Goal: Use online tool/utility: Utilize a website feature to perform a specific function

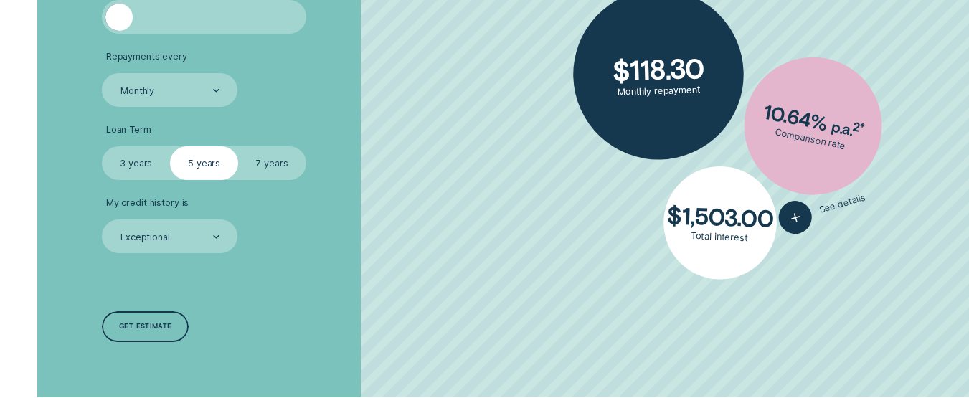
scroll to position [493, 0]
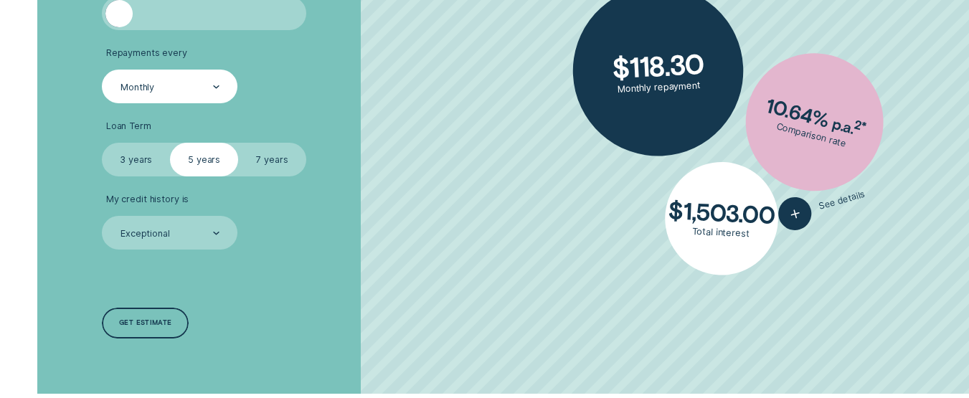
click at [214, 84] on div at bounding box center [216, 87] width 6 height 32
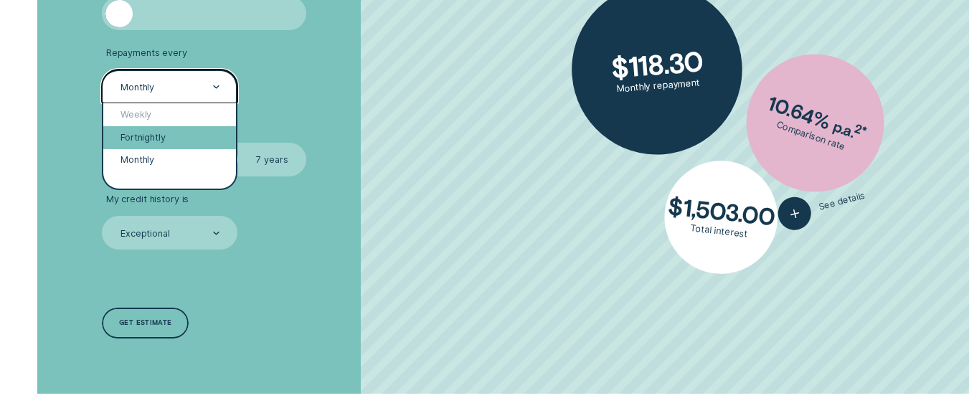
click at [176, 136] on div "Fortnightly" at bounding box center [169, 137] width 133 height 23
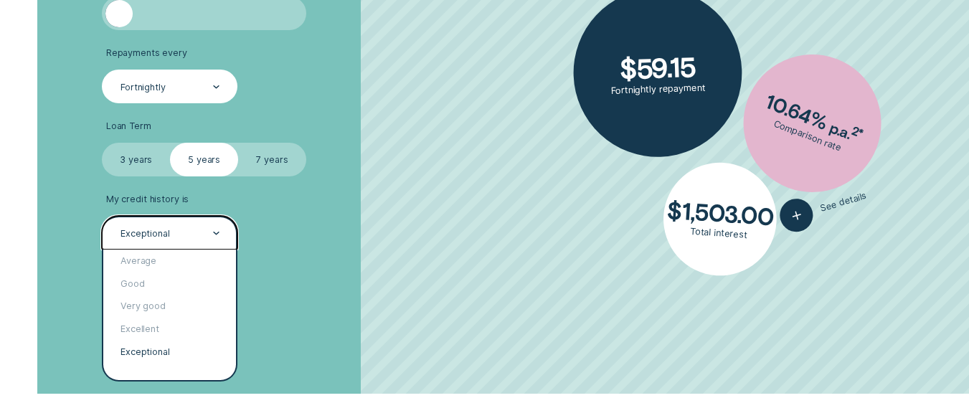
click at [217, 238] on div at bounding box center [216, 233] width 6 height 32
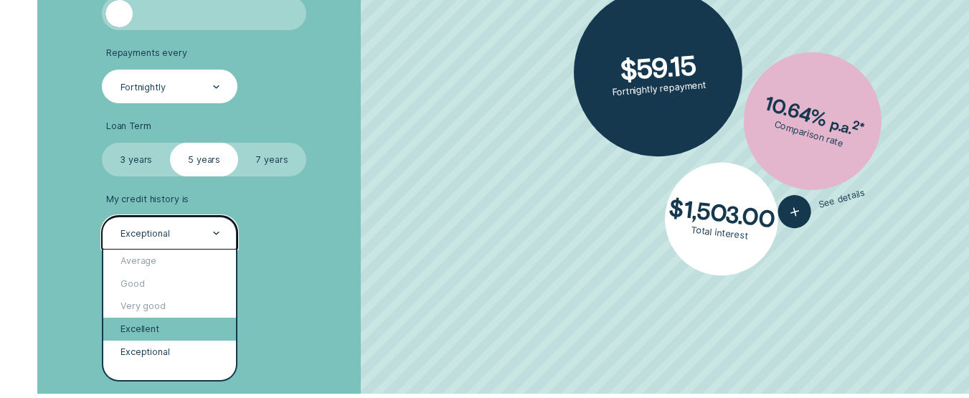
click at [176, 323] on div "Excellent" at bounding box center [169, 329] width 133 height 23
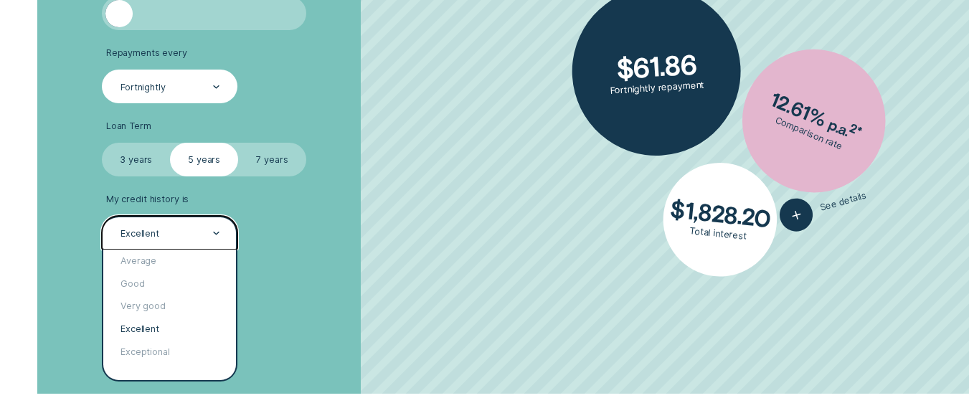
click at [198, 223] on div "Excellent" at bounding box center [170, 233] width 136 height 34
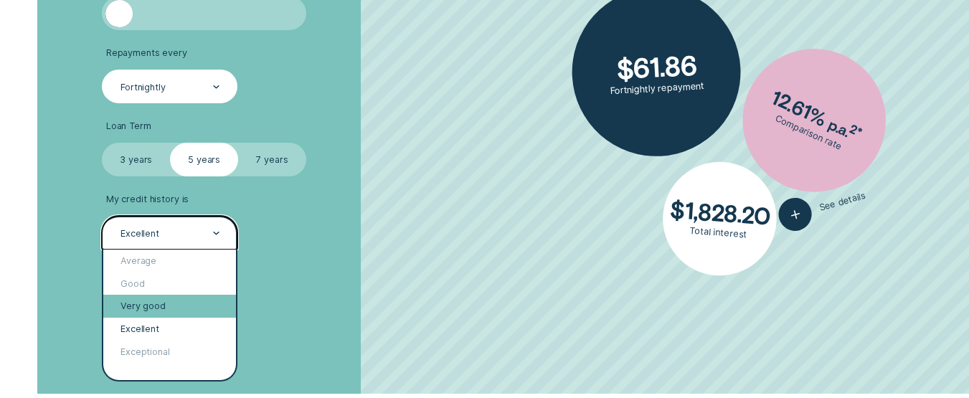
click at [170, 303] on div "Very good" at bounding box center [169, 306] width 133 height 23
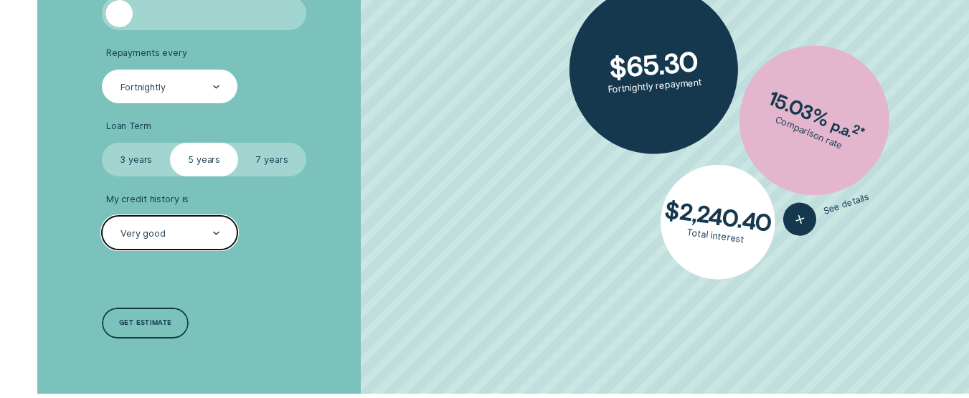
click at [186, 229] on div "Very good" at bounding box center [169, 233] width 100 height 13
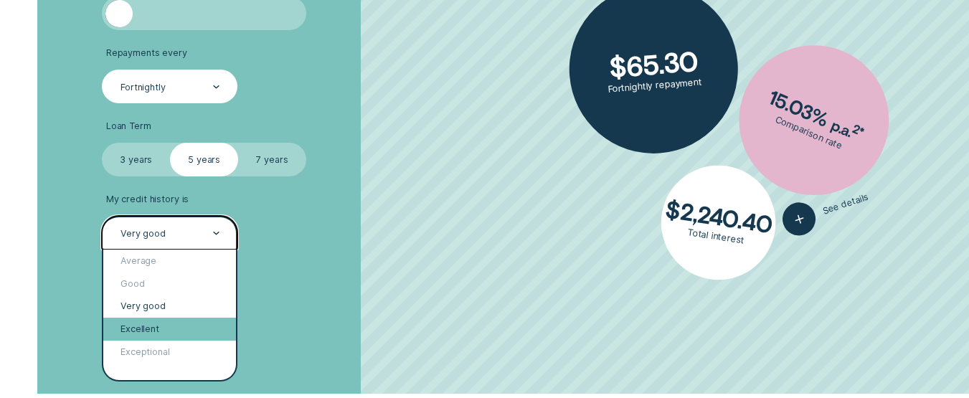
click at [156, 326] on div "Excellent" at bounding box center [169, 329] width 133 height 23
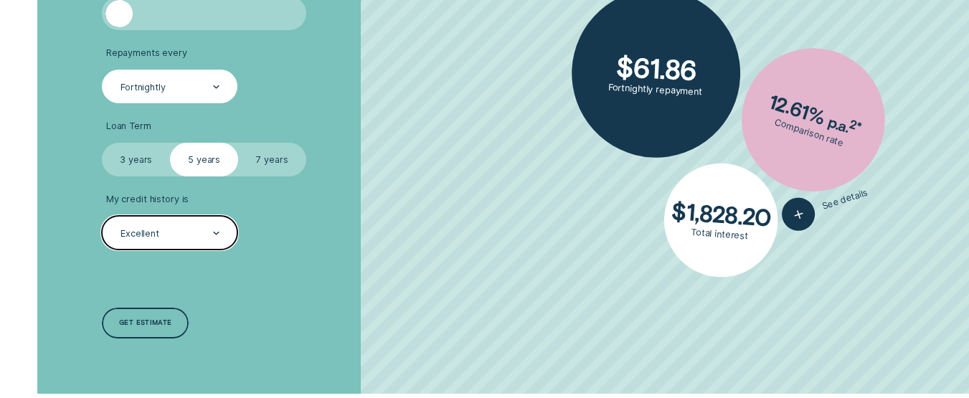
click at [156, 326] on div "Get estimate" at bounding box center [145, 324] width 53 height 6
